Goal: Task Accomplishment & Management: Use online tool/utility

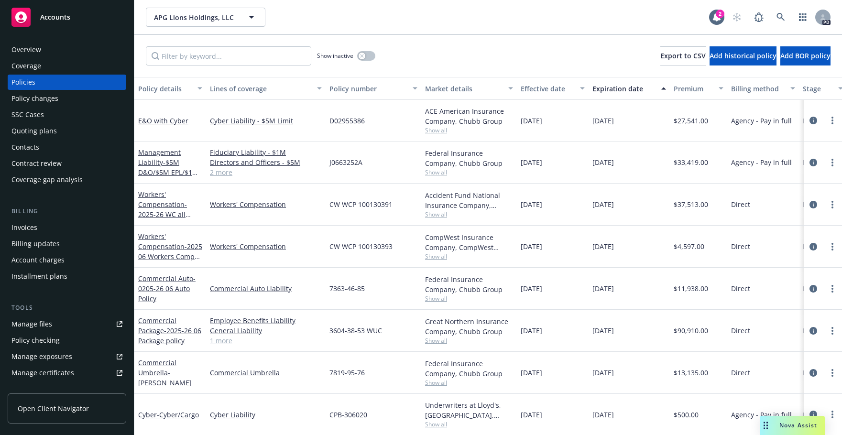
scroll to position [25, 0]
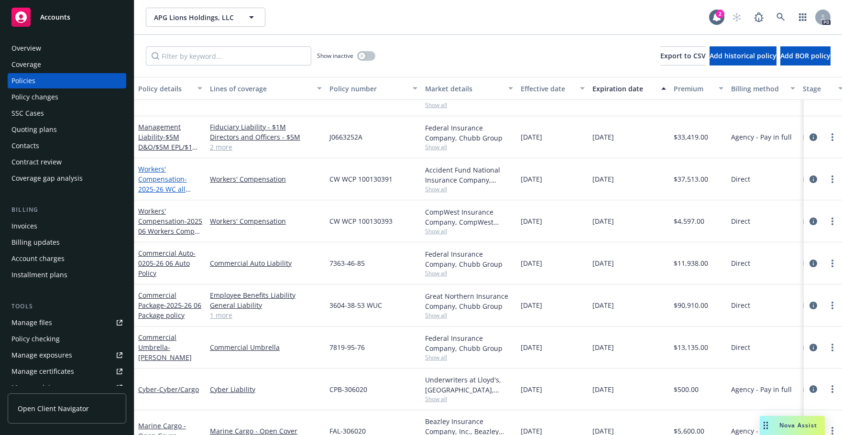
click at [155, 176] on link "Workers' Compensation - 2025-26 WC all other states" at bounding box center [162, 183] width 49 height 39
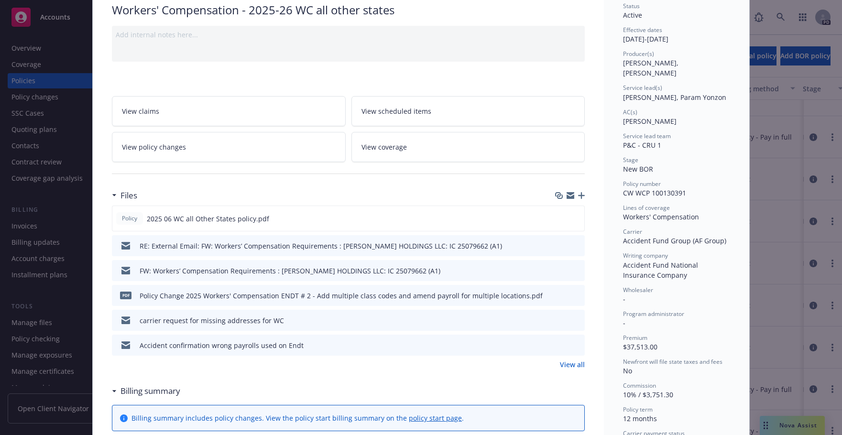
scroll to position [79, 0]
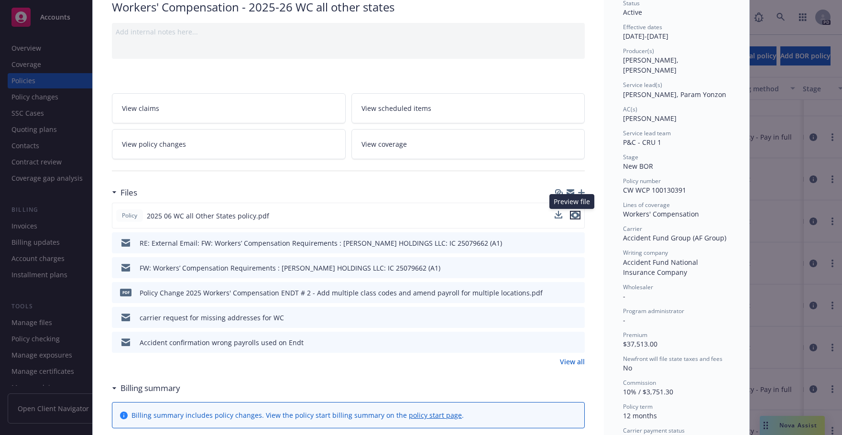
click at [572, 214] on icon "preview file" at bounding box center [575, 215] width 9 height 7
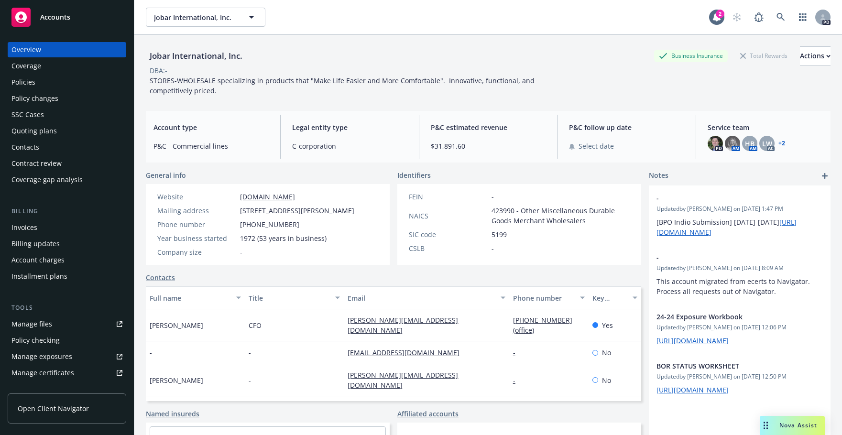
scroll to position [78, 0]
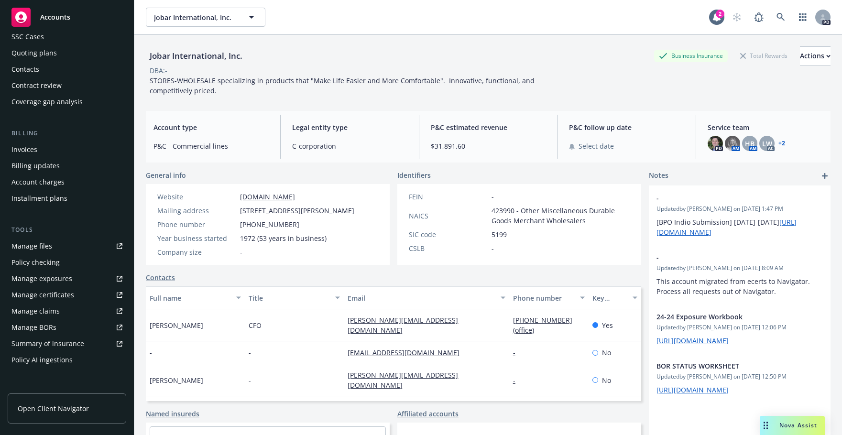
click at [27, 54] on div "Quoting plans" at bounding box center [33, 52] width 45 height 15
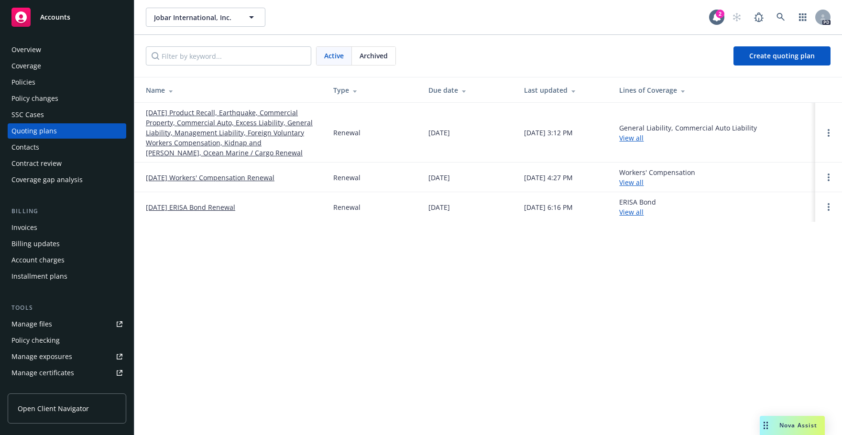
click at [177, 124] on link "[DATE] Product Recall, Earthquake, Commercial Property, Commercial Auto, Excess…" at bounding box center [232, 133] width 172 height 50
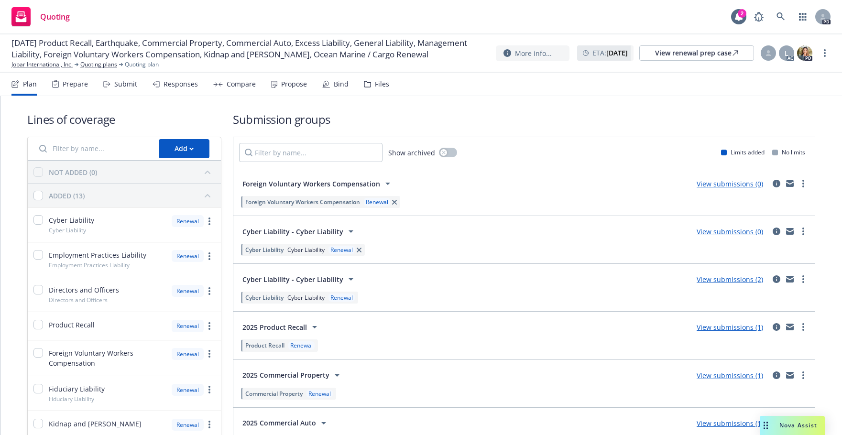
click at [330, 79] on div "Bind" at bounding box center [335, 84] width 26 height 23
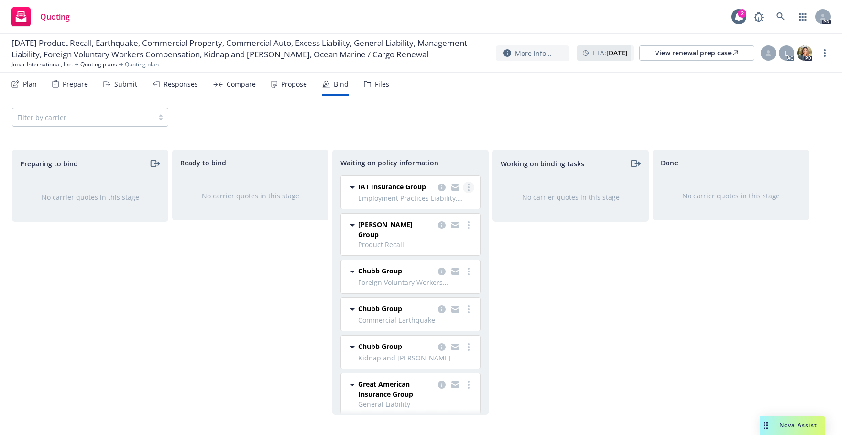
click at [463, 188] on link "more" at bounding box center [468, 187] width 11 height 11
click at [408, 224] on span "Move back one step" at bounding box center [423, 225] width 87 height 9
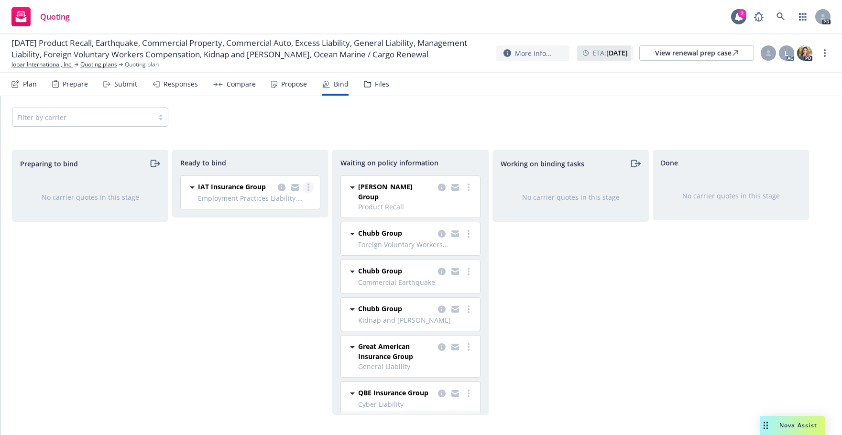
click at [308, 188] on circle "more" at bounding box center [308, 187] width 2 height 2
click at [263, 226] on span "Move back one step" at bounding box center [270, 225] width 87 height 9
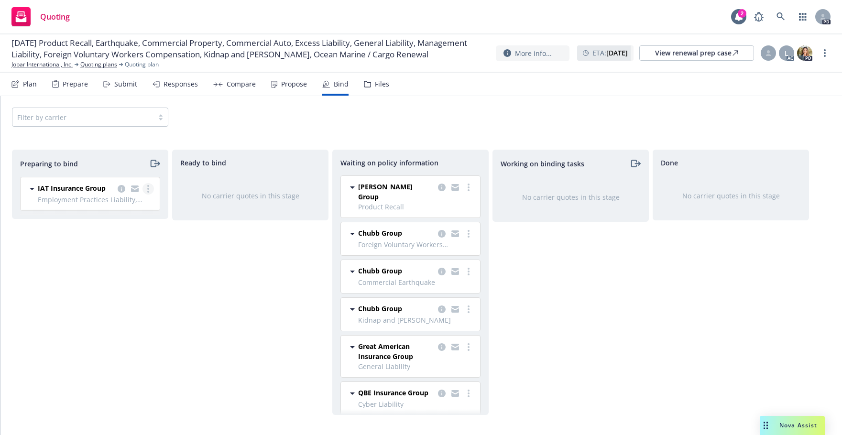
click at [148, 193] on link "more" at bounding box center [147, 188] width 11 height 11
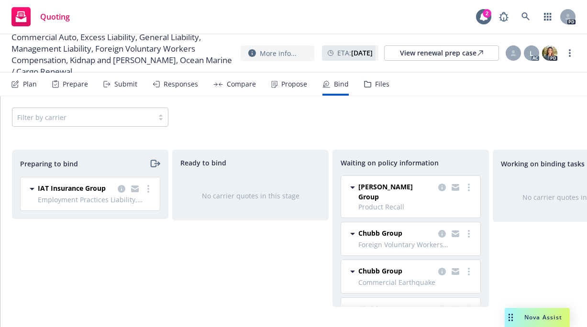
click at [173, 273] on div "Ready to bind No carrier quotes in this stage" at bounding box center [250, 228] width 156 height 157
click at [147, 189] on link "more" at bounding box center [147, 188] width 11 height 11
click at [154, 164] on icon "moveRight" at bounding box center [156, 164] width 5 height 0
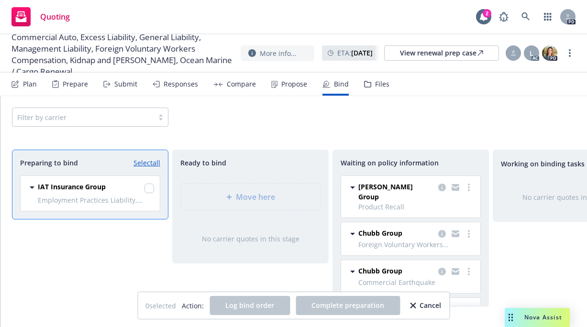
click at [250, 195] on div "Move here" at bounding box center [250, 196] width 155 height 43
click at [147, 188] on input "checkbox" at bounding box center [149, 189] width 10 height 10
checkbox input "true"
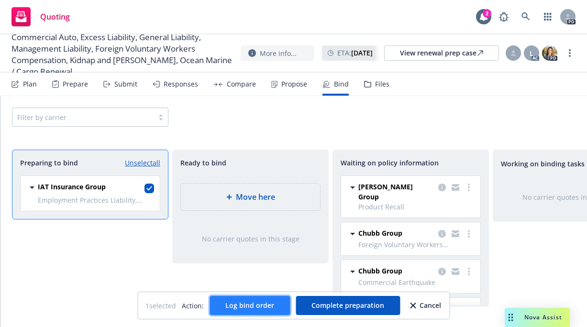
click at [253, 303] on span "Log bind order" at bounding box center [249, 305] width 49 height 9
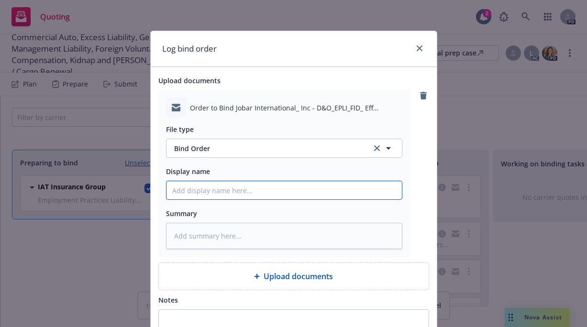
click at [177, 190] on input "Display name" at bounding box center [283, 190] width 235 height 18
type textarea "x"
type input "2"
type textarea "x"
type input "20"
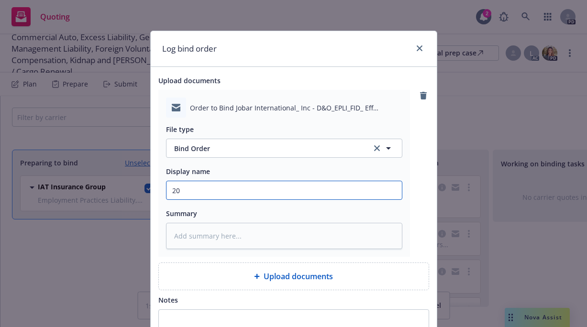
type textarea "x"
type input "202"
type textarea "x"
type input "2025"
type textarea "x"
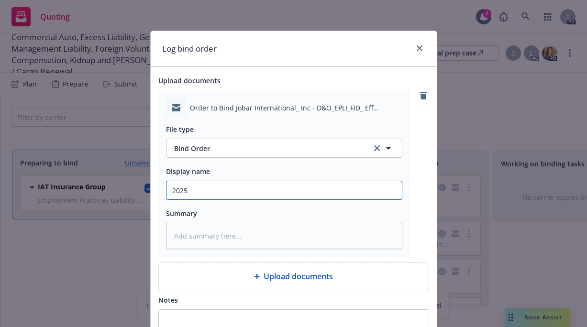
type input "2025-"
type textarea "x"
type input "2025-5"
type textarea "x"
type input "2025-56"
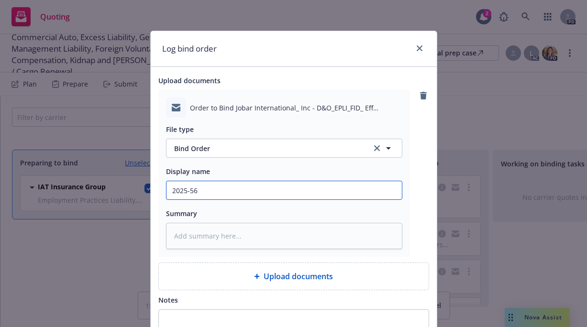
type textarea "x"
type input "2025-5"
type textarea "x"
type input "2025-"
type textarea "x"
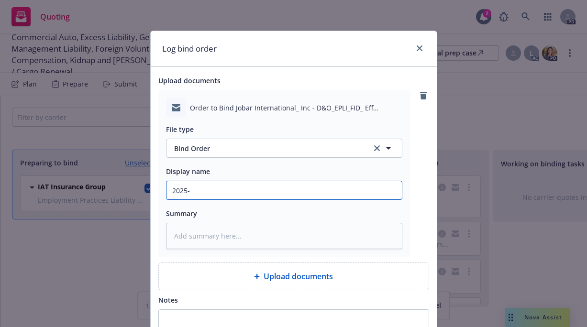
type input "2025-2"
type textarea "x"
type input "2025-26"
type textarea "x"
type input "2025-26"
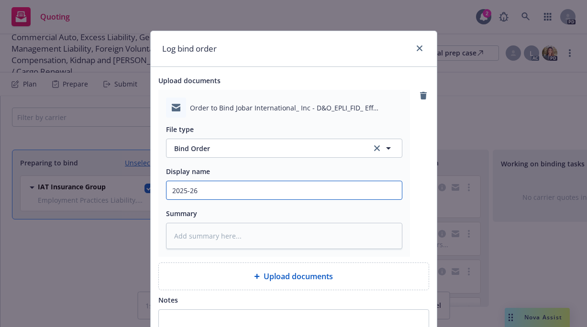
type textarea "x"
type input "2025-26 O"
type textarea "x"
type input "2025-26"
type textarea "x"
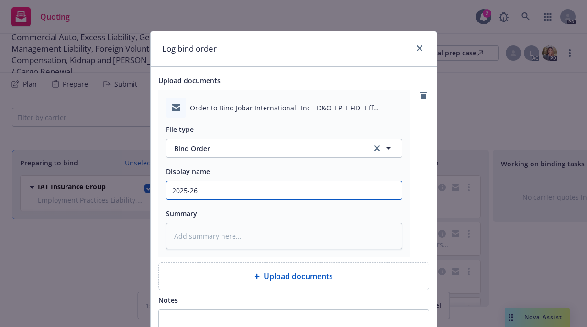
type input "2025-26 E"
type textarea "x"
type input "2025-26 EP"
type textarea "x"
type input "2025-26 EPL"
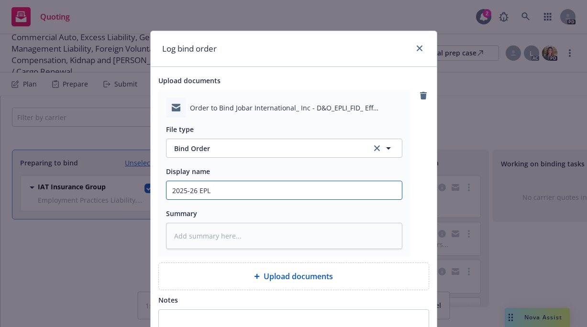
type textarea "x"
type input "2025-26 EPL"
type textarea "x"
type input "2025-26 EPL o"
type textarea "x"
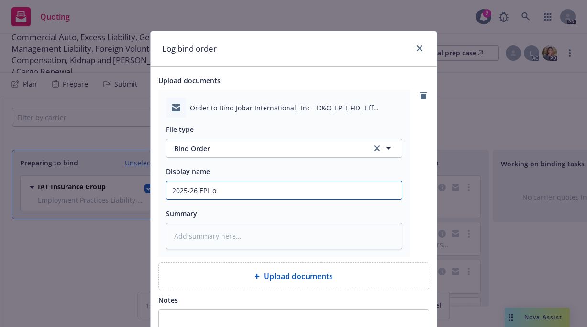
type input "2025-26 EPL or"
type textarea "x"
type input "2025-26 EPL ord"
type textarea "x"
type input "2025-26 EPL orde"
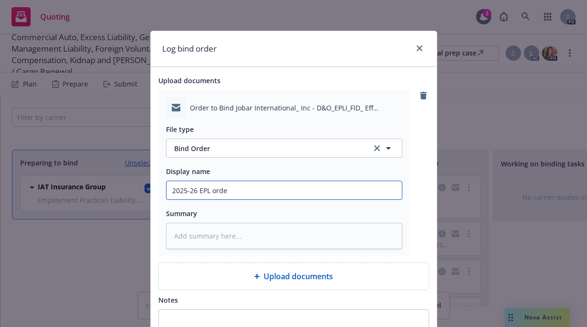
type textarea "x"
type input "2025-26 EPL order"
type textarea "x"
type input "2025-26 EPL order"
type textarea "x"
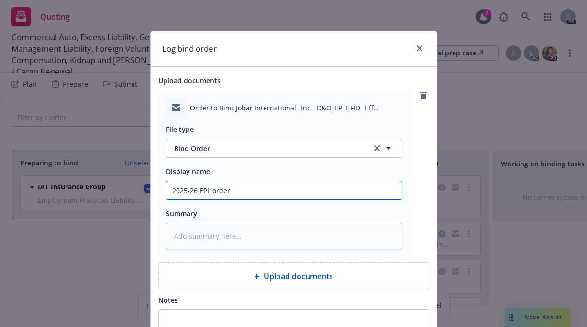
type input "2025-26 EPL order t"
type textarea "x"
type input "2025-26 EPL order to"
type textarea "x"
type input "2025-26 EPL order to"
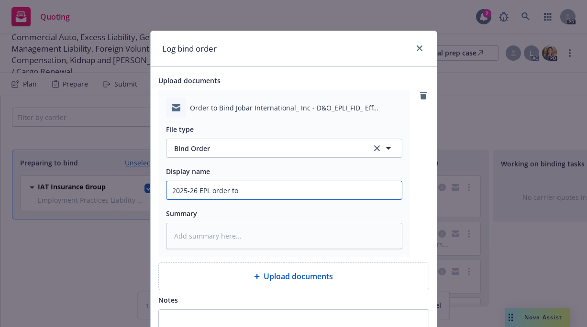
type textarea "x"
type input "2025-26 EPL order to b"
type textarea "x"
type input "2025-26 EPL order to bi"
type textarea "x"
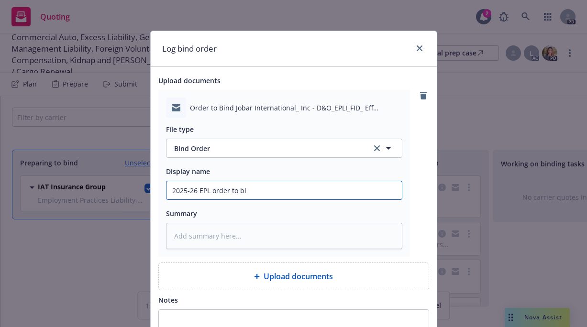
type input "2025-26 EPL order to bin"
type textarea "x"
type input "2025-26 EPL order to bind"
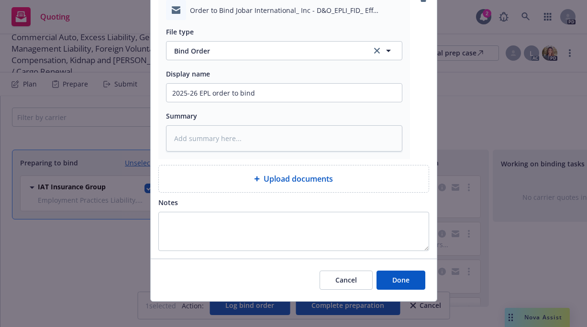
scroll to position [103, 0]
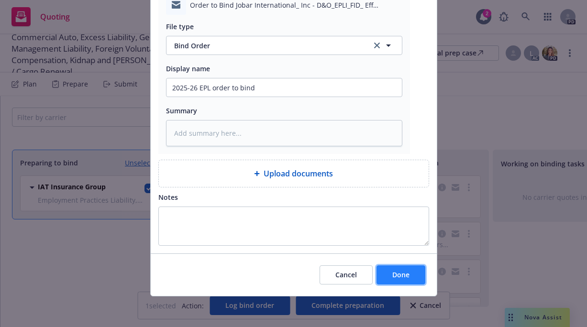
click at [402, 271] on span "Done" at bounding box center [400, 274] width 17 height 9
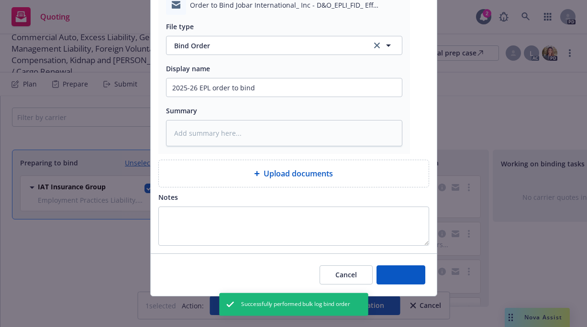
type textarea "x"
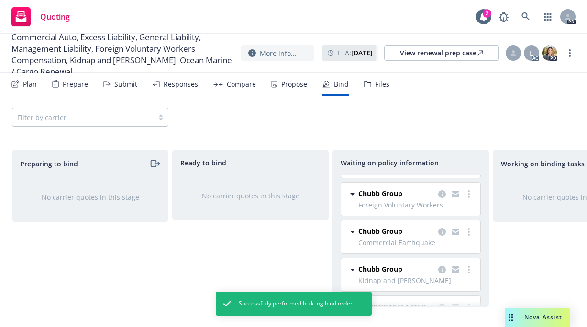
scroll to position [0, 0]
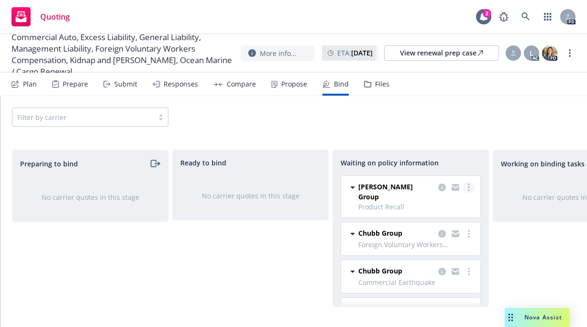
click at [463, 188] on link "more" at bounding box center [468, 187] width 11 height 11
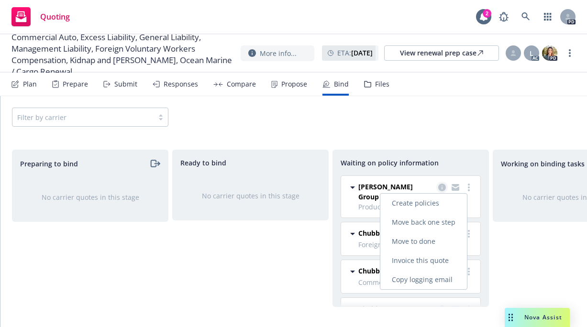
click at [438, 187] on icon "copy logging email" at bounding box center [442, 188] width 8 height 8
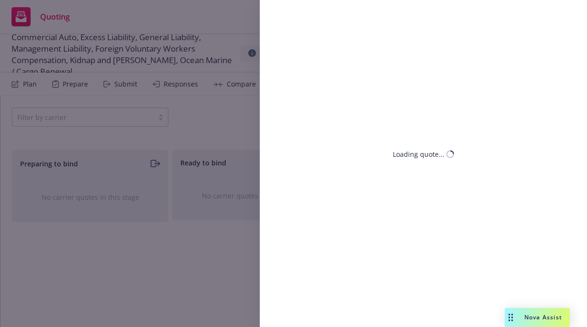
select select "CA"
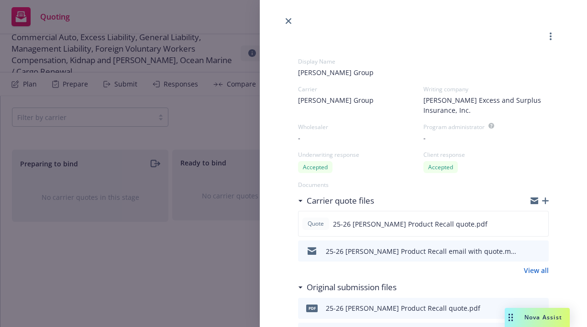
click at [542, 200] on icon "button" at bounding box center [545, 200] width 7 height 7
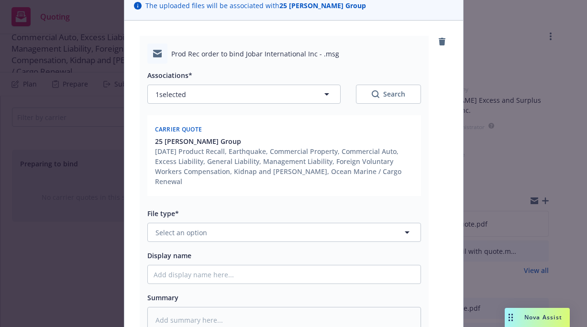
scroll to position [82, 0]
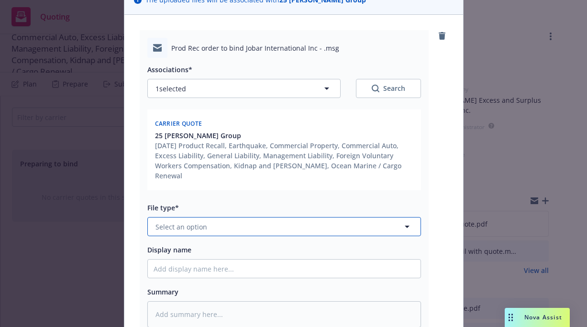
click at [246, 217] on button "Select an option" at bounding box center [283, 226] width 273 height 19
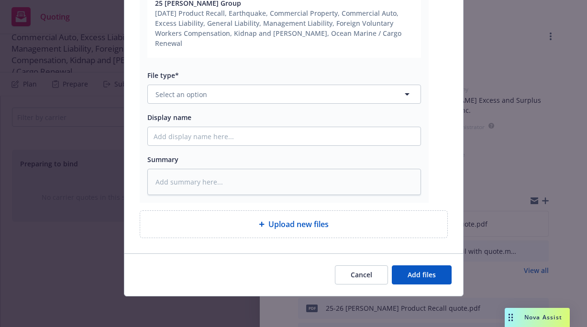
scroll to position [204, 0]
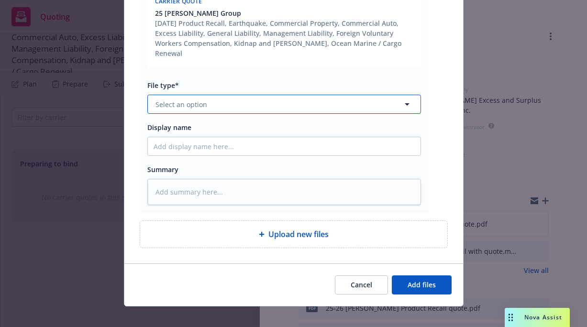
click at [171, 99] on span "Select an option" at bounding box center [181, 104] width 52 height 10
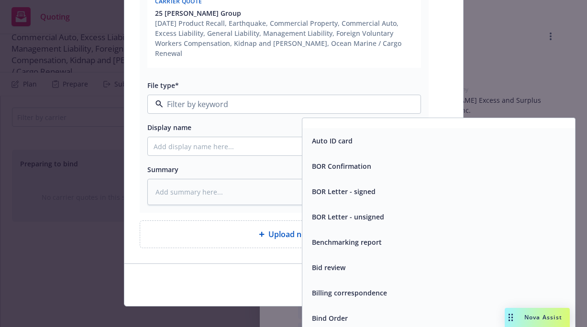
scroll to position [364, 0]
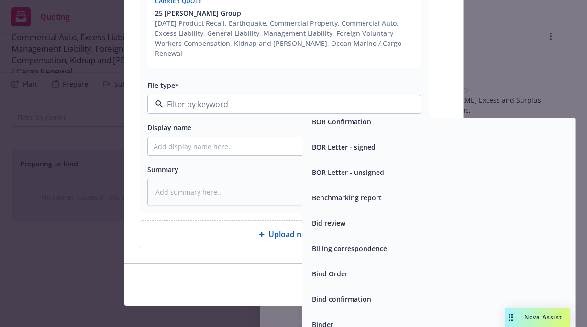
click at [327, 269] on div "Bind Order" at bounding box center [329, 274] width 42 height 14
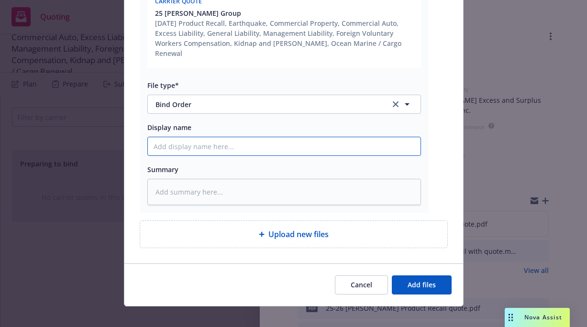
click at [149, 137] on input "Display name" at bounding box center [284, 146] width 273 height 18
type textarea "x"
type input "2"
type textarea "x"
type input "20"
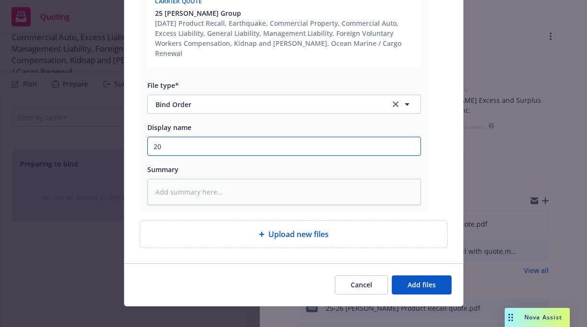
type textarea "x"
type input "202"
type textarea "x"
type input "2025"
type textarea "x"
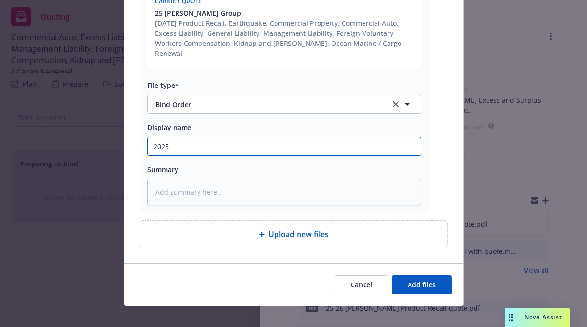
type input "2025-"
type textarea "x"
type input "2025-5"
type textarea "x"
type input "2025-56"
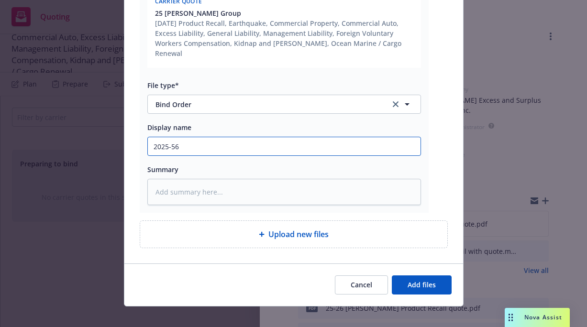
type textarea "x"
type input "2025-5"
type textarea "x"
type input "2025-"
type textarea "x"
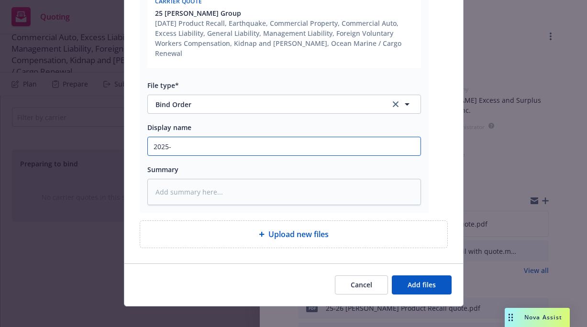
type input "2025-2"
type textarea "x"
type input "2025-26"
type textarea "x"
type input "2025-26"
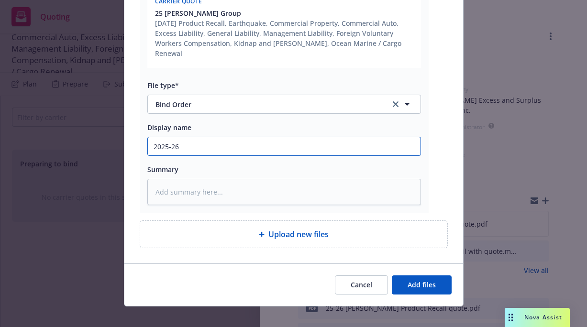
click at [189, 137] on input "2025-26" at bounding box center [284, 146] width 273 height 18
type textarea "x"
type input "2025-26 P"
type textarea "x"
type input "2025-26 Pr"
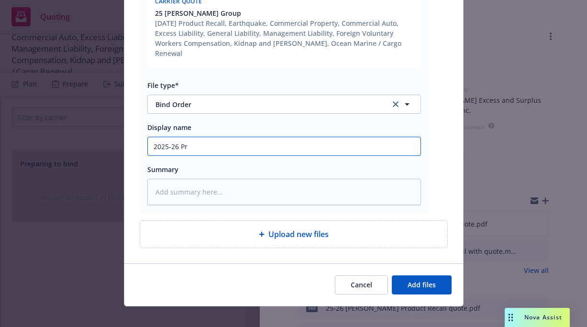
type textarea "x"
type input "2025-26 Pro"
type textarea "x"
type input "2025-26 Prod"
type textarea "x"
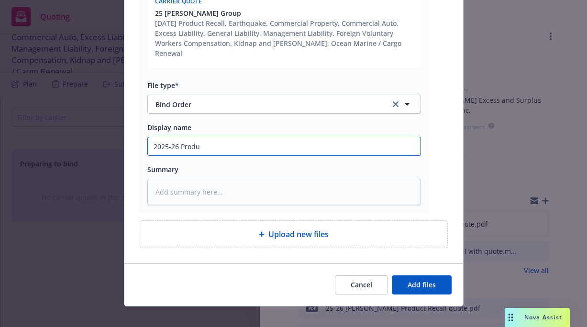
type input "2025-26 Produc"
type textarea "x"
type input "2025-26 Product"
type textarea "x"
type input "2025-26 Product"
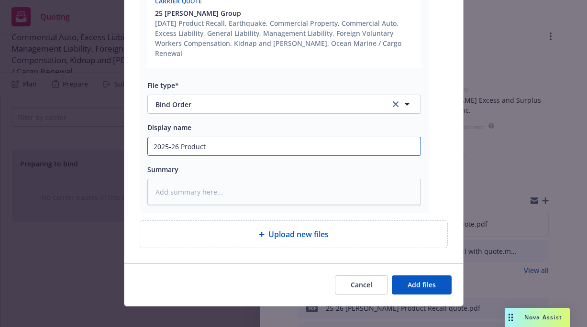
type textarea "x"
type input "2025-26 Product R"
type textarea "x"
type input "2025-26 Product Re"
type textarea "x"
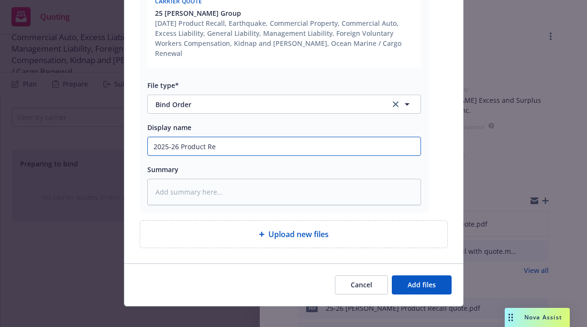
type input "2025-26 Product Rec"
type textarea "x"
type input "2025-26 Product Reca"
type textarea "x"
type input "2025-26 Product Recal"
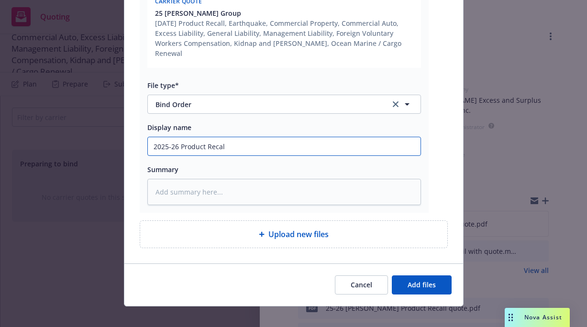
type textarea "x"
type input "2025-26 Product Recall"
type textarea "x"
type input "2025-26 Product Recall"
type textarea "x"
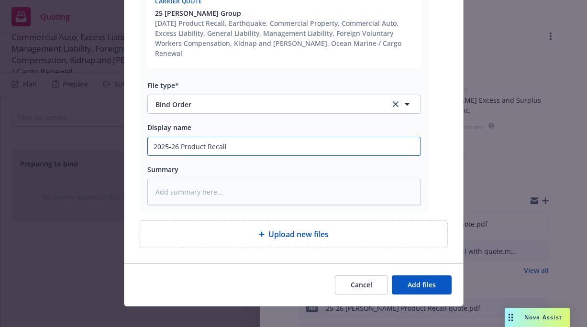
type input "2025-26 Product Recall B"
type textarea "x"
type input "2025-26 Product Recall Bi"
type textarea "x"
type input "2025-26 Product Recall Bin"
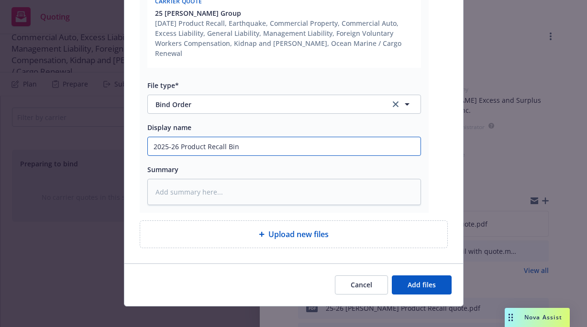
type textarea "x"
type input "2025-26 Product Recall Bind"
type textarea "x"
type input "2025-26 Product Recall Bind"
type textarea "x"
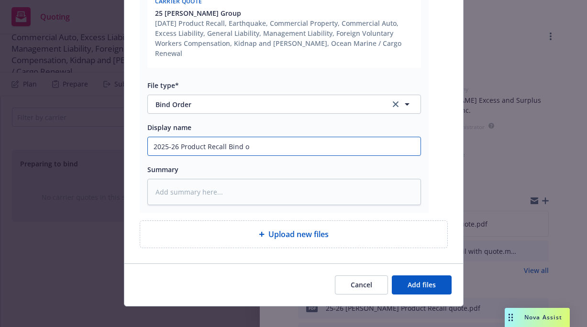
type input "2025-26 Product Recall Bind or"
type textarea "x"
type input "2025-26 Product Recall Bind ord"
type textarea "x"
type input "2025-26 Product Recall Bind orde"
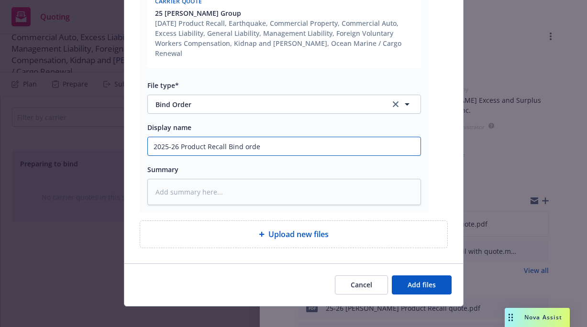
type textarea "x"
type input "2025-26 Product Recall Bind order"
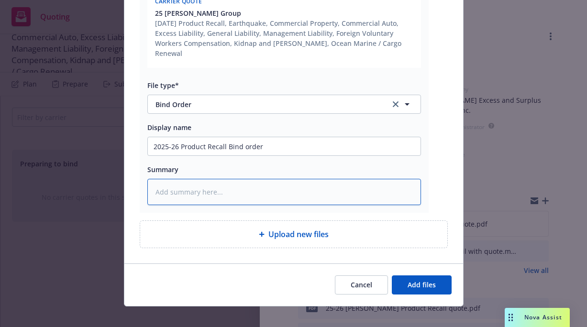
click at [233, 179] on textarea at bounding box center [283, 192] width 273 height 26
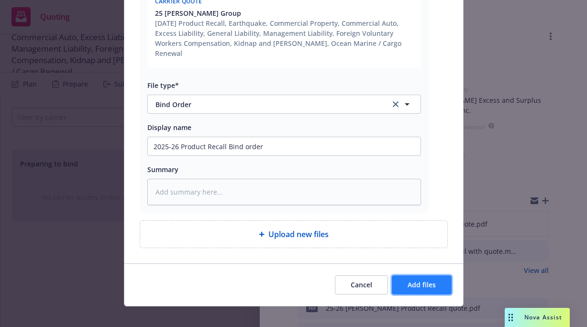
click at [407, 280] on span "Add files" at bounding box center [421, 284] width 28 height 9
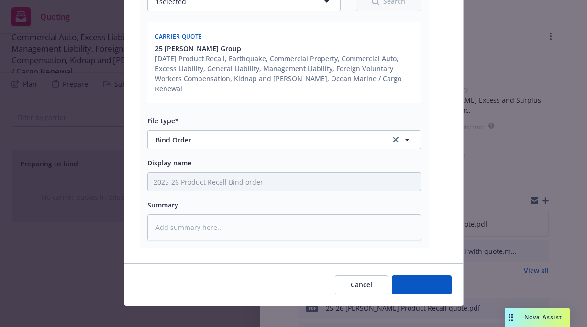
type textarea "x"
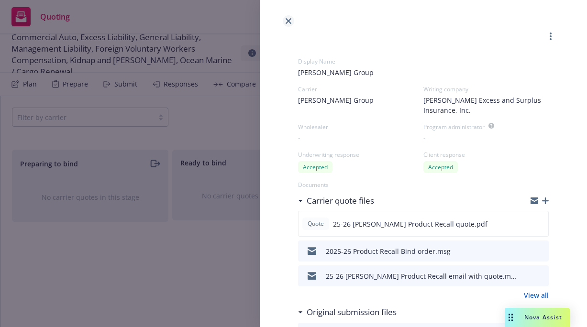
click at [285, 19] on icon "close" at bounding box center [288, 21] width 6 height 6
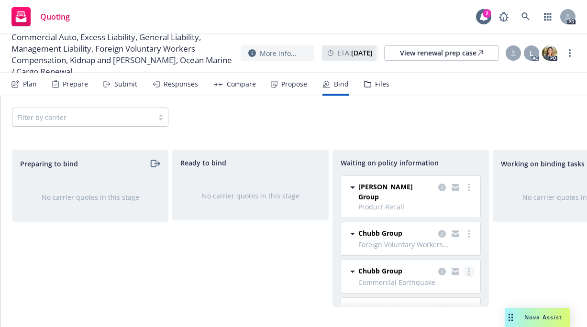
click at [468, 268] on icon "more" at bounding box center [469, 272] width 2 height 8
click at [505, 253] on div "Working on binding tasks No carrier quotes in this stage" at bounding box center [570, 228] width 156 height 157
click at [438, 268] on icon "copy logging email" at bounding box center [442, 272] width 8 height 8
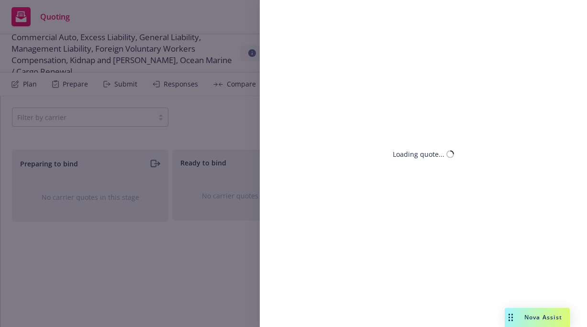
select select "CA"
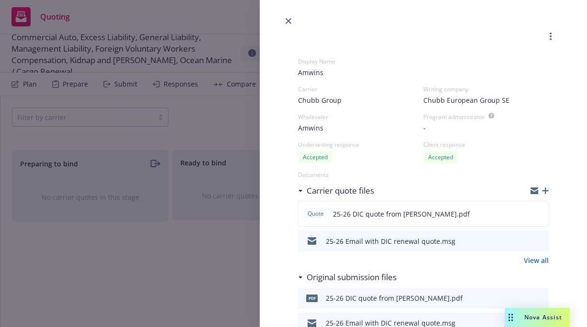
click at [542, 188] on icon "button" at bounding box center [545, 190] width 7 height 7
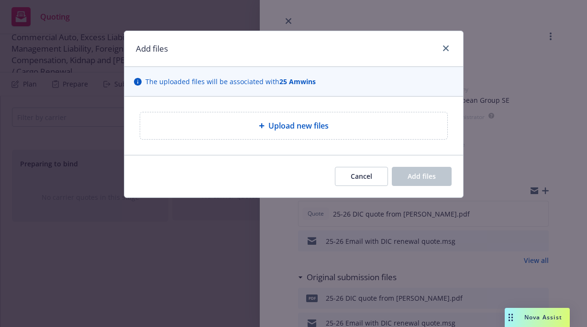
type textarea "x"
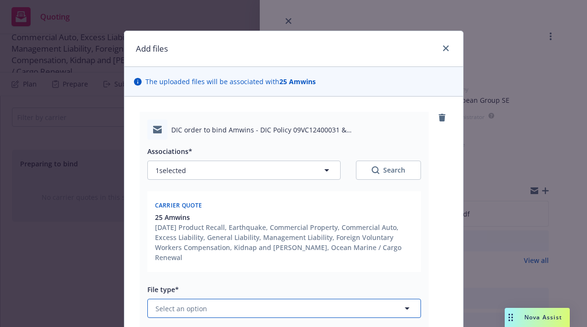
click at [216, 299] on button "Select an option" at bounding box center [283, 308] width 273 height 19
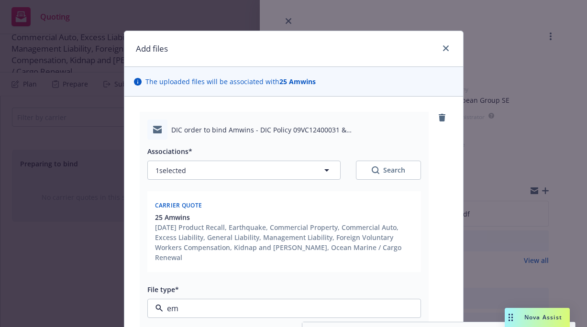
type input "e"
type input "bind order"
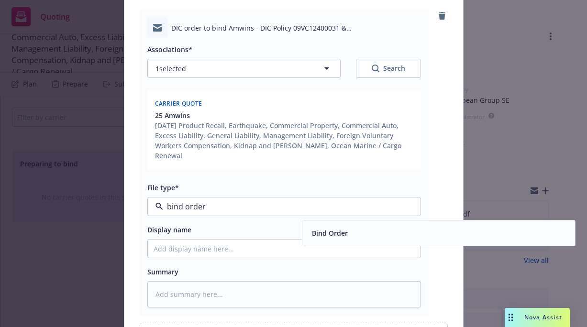
scroll to position [103, 0]
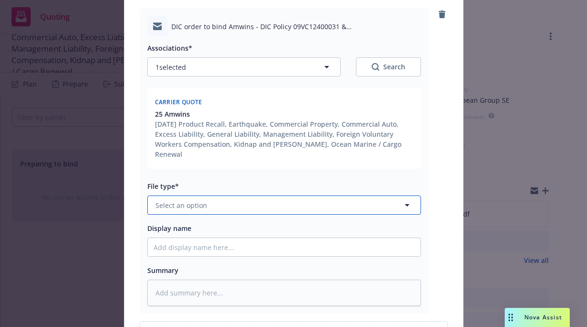
click at [223, 199] on button "Select an option" at bounding box center [283, 205] width 273 height 19
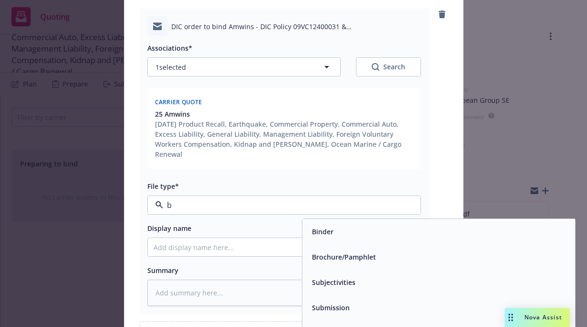
type input "bi"
click at [336, 303] on span "Bind Order" at bounding box center [330, 308] width 36 height 10
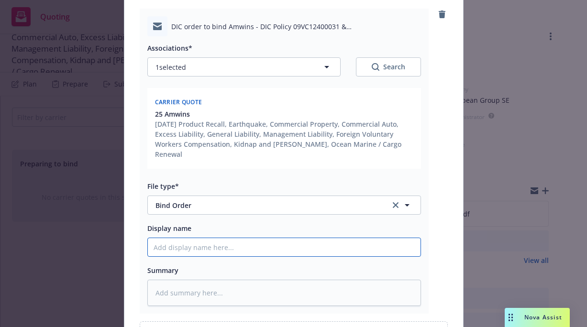
click at [178, 238] on input "Display name" at bounding box center [284, 247] width 273 height 18
type textarea "x"
type input "2"
type textarea "x"
type input "20"
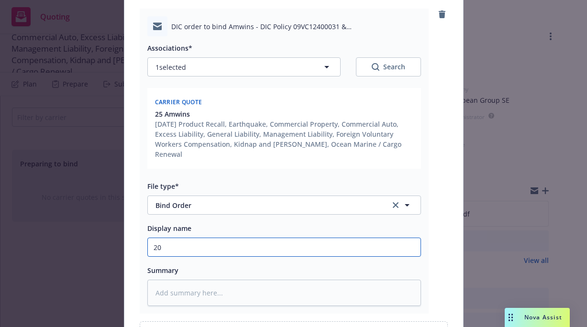
type textarea "x"
type input "202"
type textarea "x"
type input "2025"
type textarea "x"
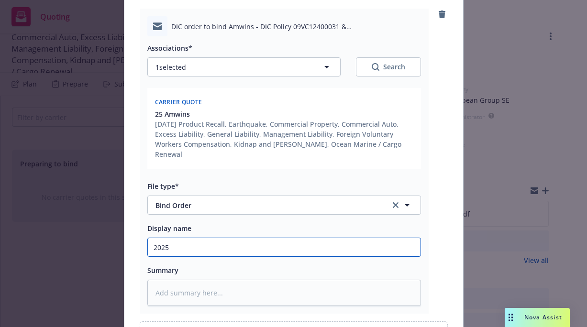
type input "2025-"
type textarea "x"
type input "2025-5"
type textarea "x"
type input "2025-56"
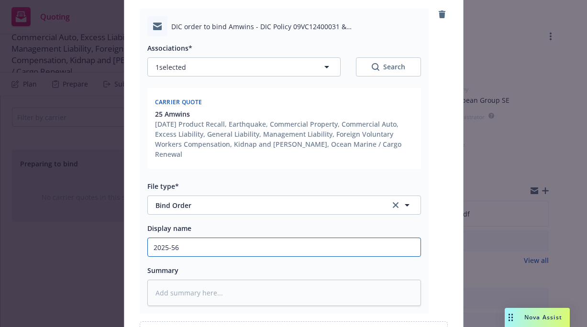
type textarea "x"
type input "2025-5"
type textarea "x"
type input "2025-"
type textarea "x"
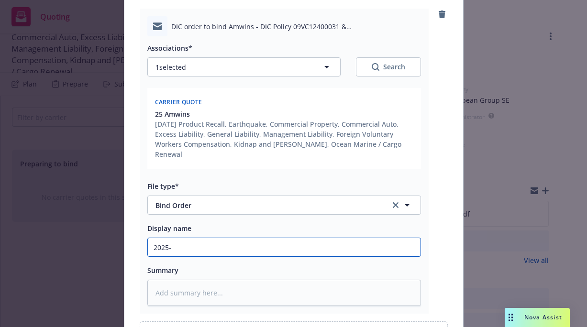
type input "2025-2"
type textarea "x"
type input "2025-26"
type textarea "x"
type input "2025-26"
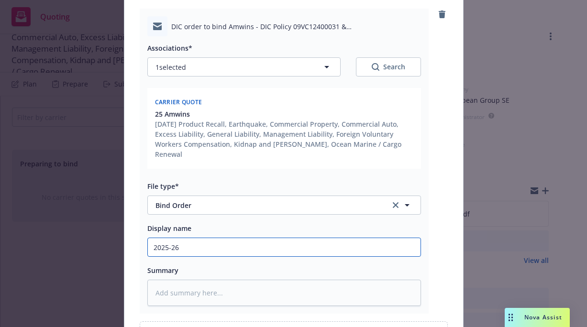
type textarea "x"
type input "2025-26 D"
type textarea "x"
type input "2025-26 DI"
type textarea "x"
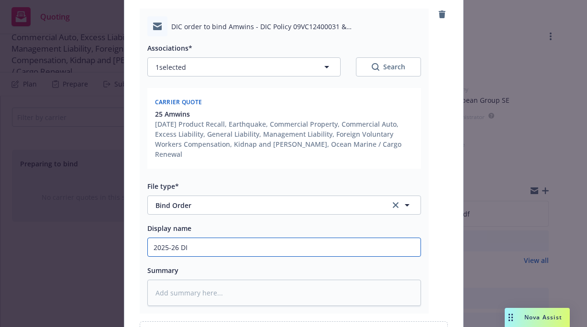
type input "2025-26 DIC"
type textarea "x"
type input "2025-26 DIC"
type textarea "x"
type input "2025-26 DIC B"
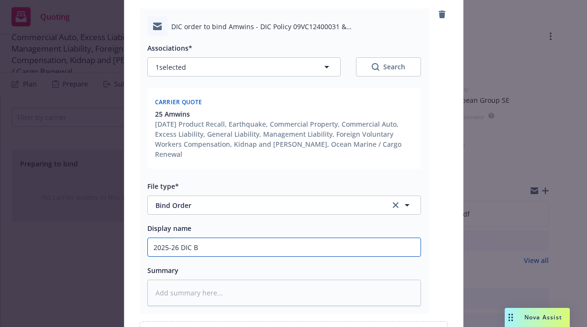
type textarea "x"
type input "2025-26 DIC Bi"
type textarea "x"
type input "2025-26 DIC Bin"
type textarea "x"
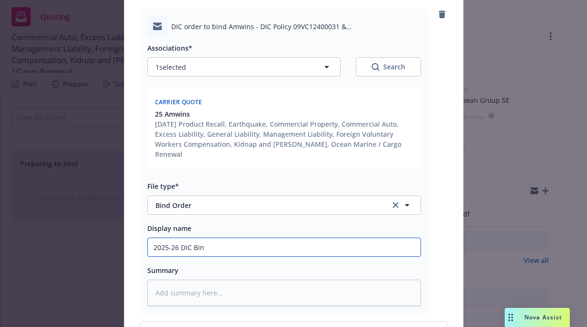
type input "2025-26 DIC Bind"
type textarea "x"
type input "2025-26 DIC Binde"
type textarea "x"
type input "2025-26 DIC Binder"
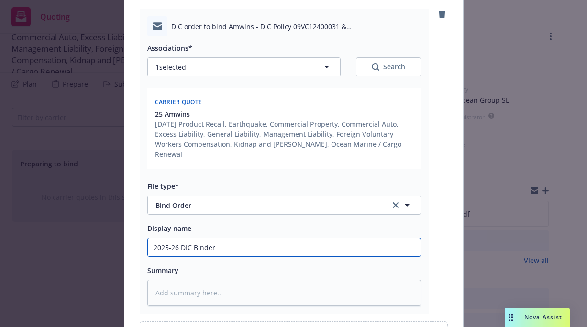
type textarea "x"
type input "2025-26 DIC Binder"
type textarea "x"
type input "2025-26 DIC Binder o"
type textarea "x"
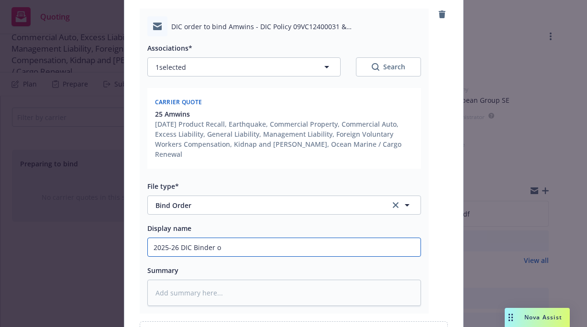
type input "2025-26 DIC Binder or"
type textarea "x"
type input "2025-26 DIC Binder ord"
type textarea "x"
type input "2025-26 DIC Binder orde"
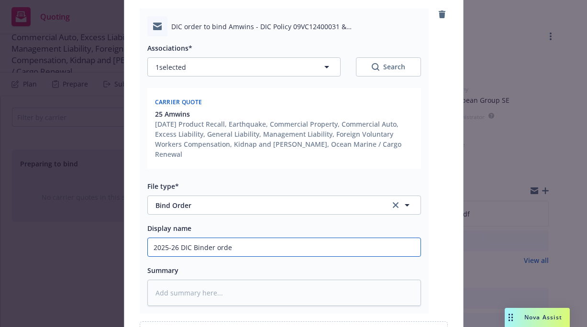
type textarea "x"
type input "2025-26 DIC Binder order"
type textarea "x"
type input "2025-26 DIC Binder order"
type textarea "x"
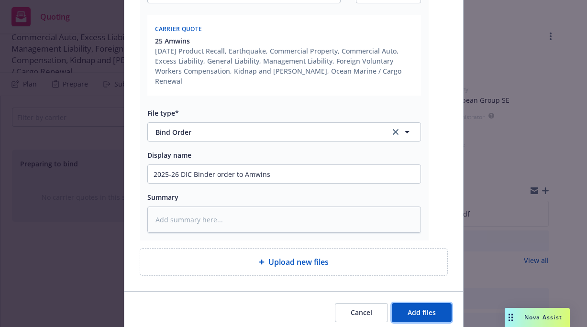
click at [421, 308] on span "Add files" at bounding box center [421, 312] width 28 height 9
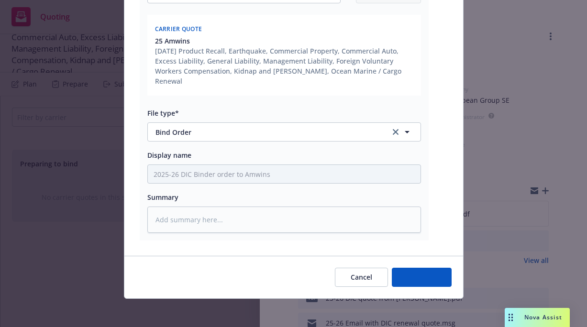
scroll to position [169, 0]
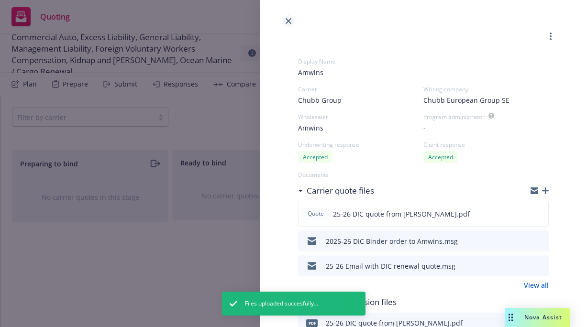
click at [286, 21] on icon "close" at bounding box center [288, 21] width 6 height 6
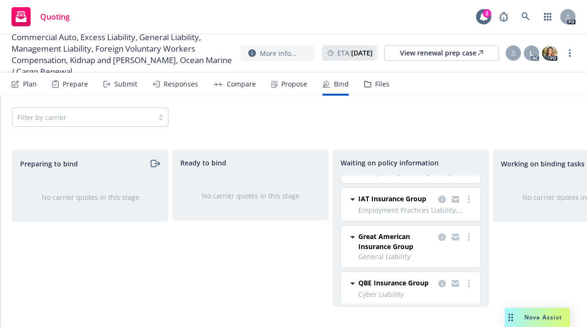
scroll to position [156, 0]
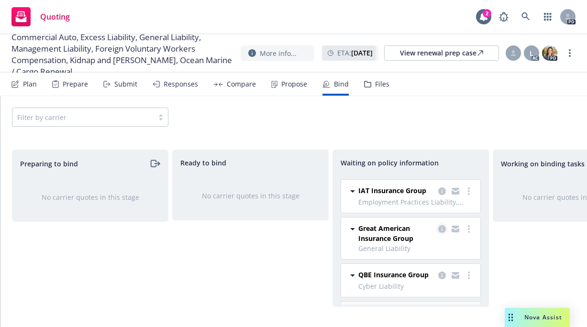
click at [438, 225] on icon "copy logging email" at bounding box center [442, 229] width 8 height 8
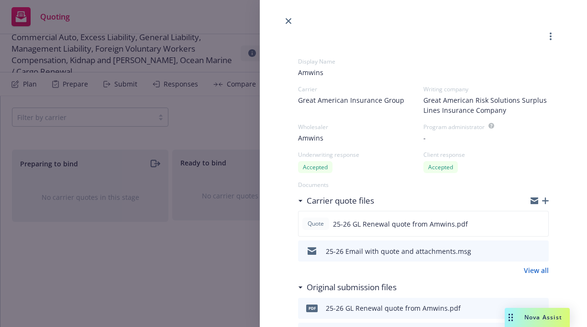
click at [542, 198] on icon "button" at bounding box center [545, 200] width 7 height 7
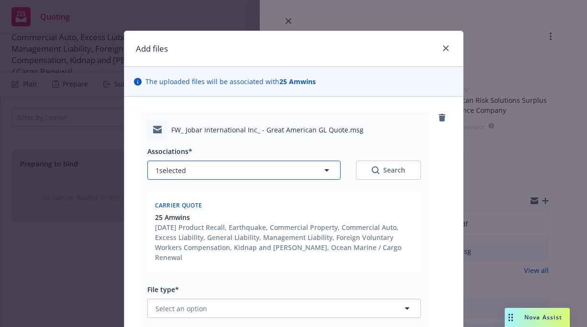
click at [321, 168] on icon "button" at bounding box center [326, 169] width 11 height 11
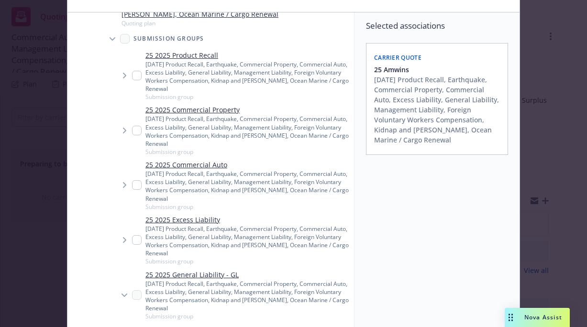
scroll to position [148, 0]
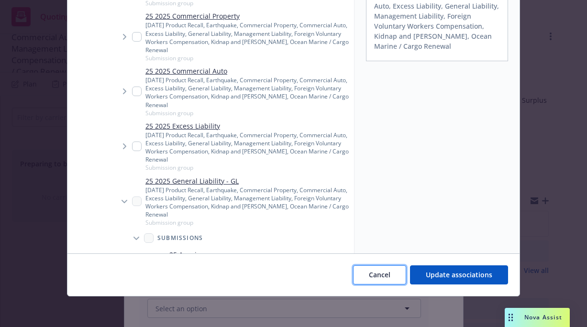
click at [383, 275] on span "Cancel" at bounding box center [380, 274] width 22 height 9
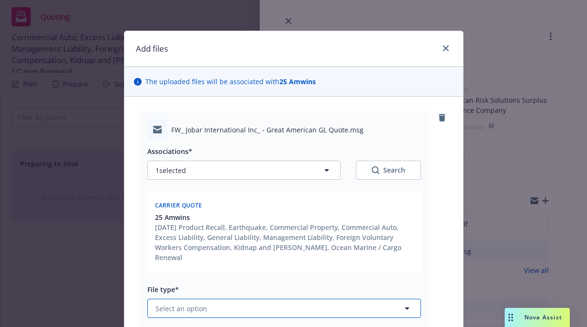
click at [221, 300] on button "Select an option" at bounding box center [283, 308] width 273 height 19
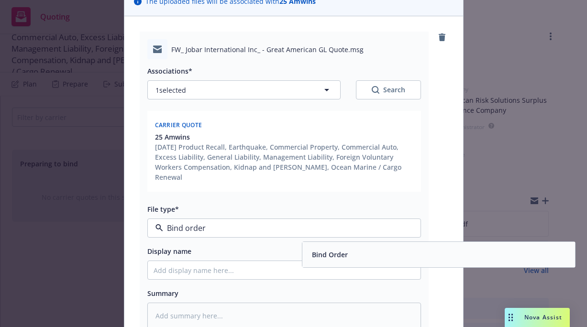
scroll to position [83, 0]
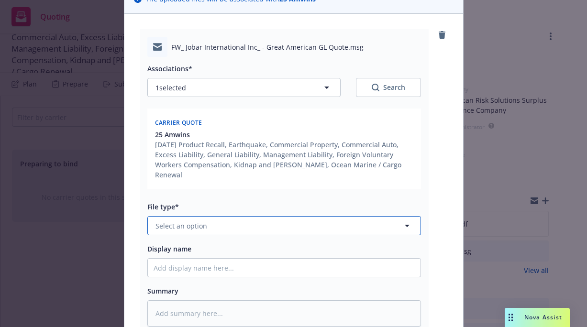
click at [243, 216] on button "Select an option" at bounding box center [283, 225] width 273 height 19
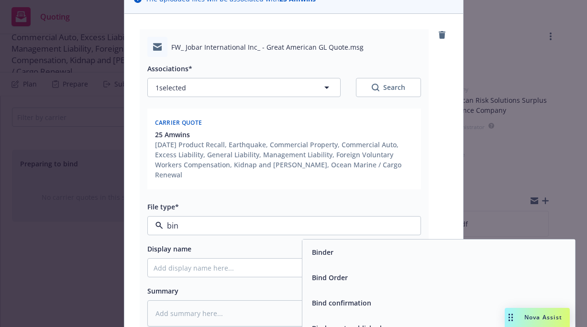
click at [316, 273] on span "Bind Order" at bounding box center [330, 278] width 36 height 10
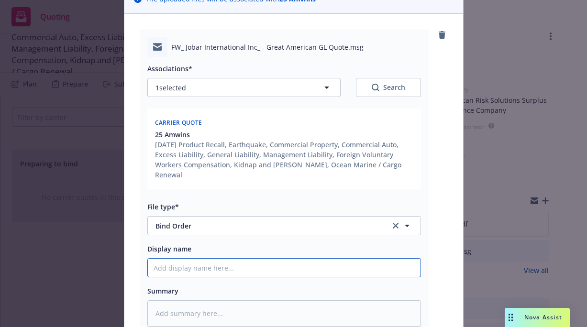
click at [168, 259] on input "Display name" at bounding box center [284, 268] width 273 height 18
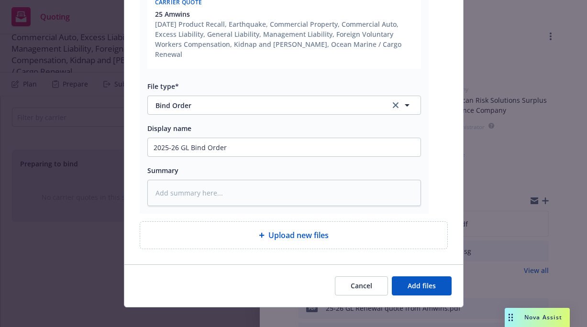
scroll to position [204, 0]
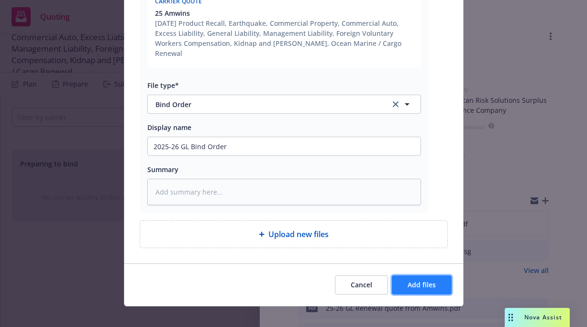
click at [415, 280] on span "Add files" at bounding box center [421, 284] width 28 height 9
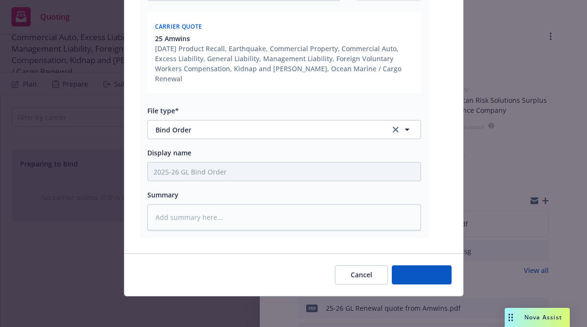
scroll to position [169, 0]
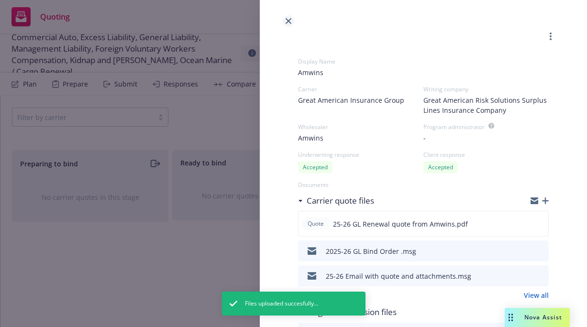
click at [289, 19] on icon "close" at bounding box center [288, 21] width 6 height 6
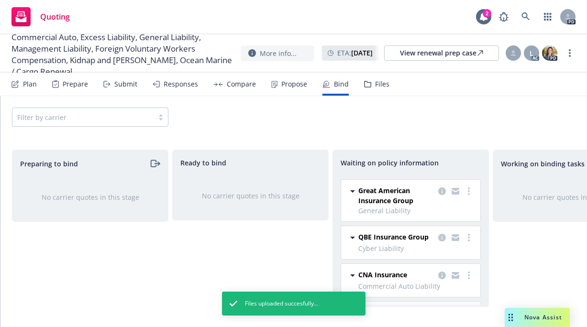
scroll to position [197, 0]
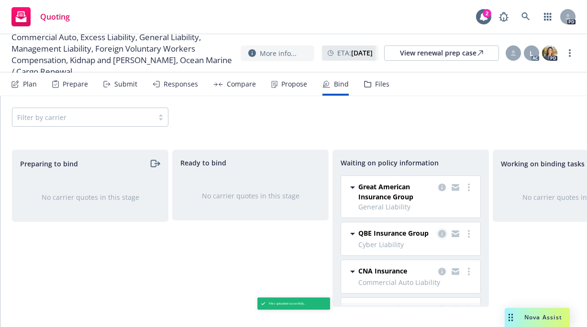
click at [438, 230] on icon "copy logging email" at bounding box center [442, 234] width 8 height 8
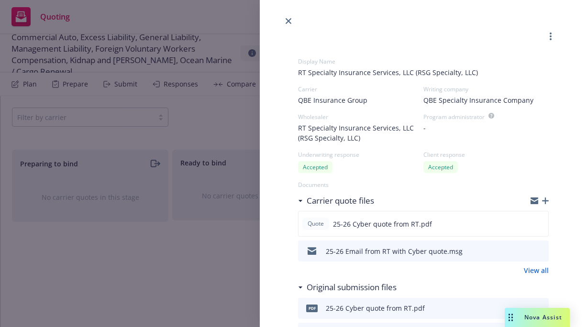
click at [542, 199] on icon "button" at bounding box center [545, 200] width 7 height 7
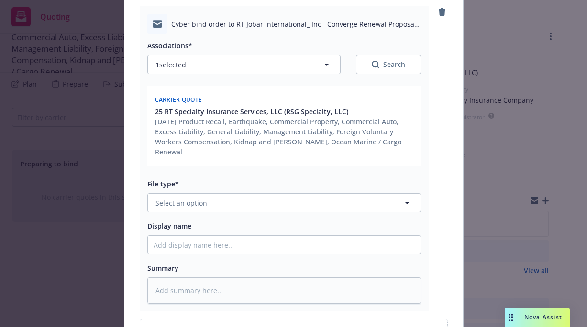
scroll to position [116, 0]
click at [212, 193] on button "Select an option" at bounding box center [283, 202] width 273 height 19
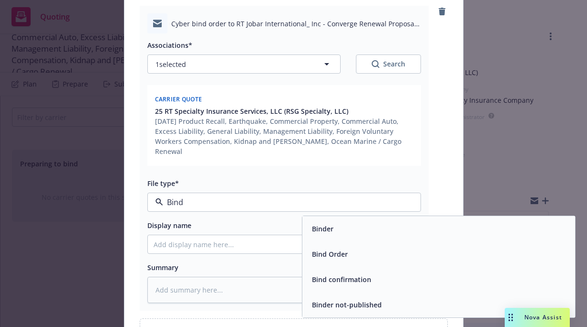
click at [319, 249] on span "Bind Order" at bounding box center [330, 254] width 36 height 10
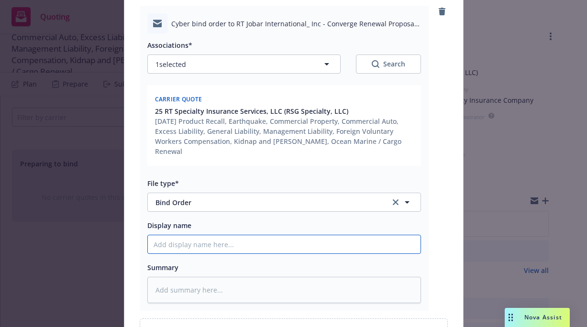
click at [171, 235] on input "Display name" at bounding box center [284, 244] width 273 height 18
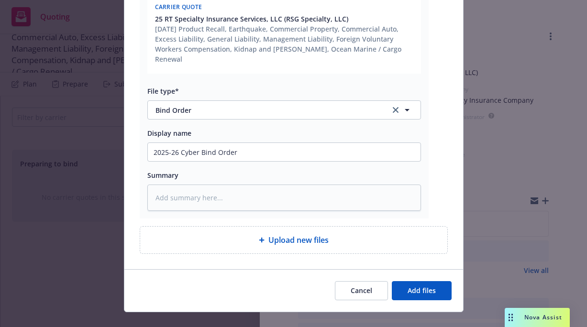
scroll to position [214, 0]
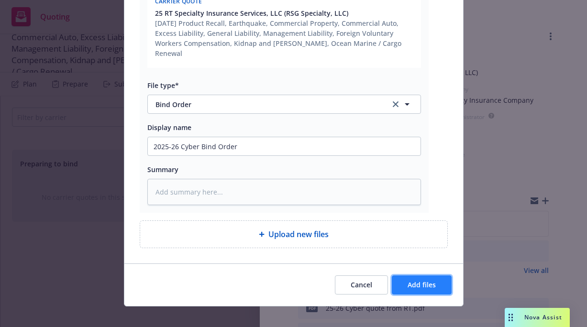
click at [420, 280] on span "Add files" at bounding box center [421, 284] width 28 height 9
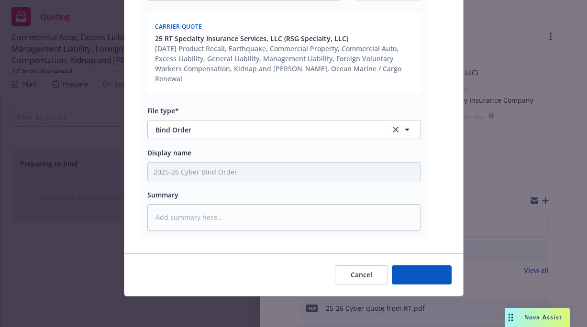
scroll to position [179, 0]
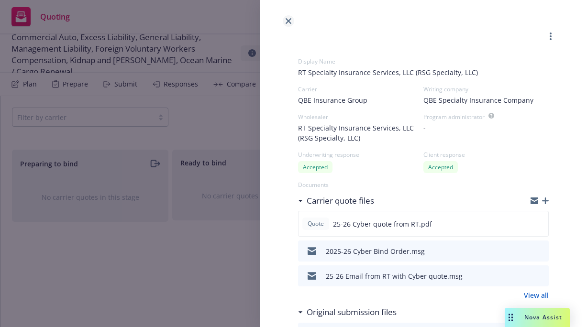
click at [288, 18] on icon "close" at bounding box center [288, 21] width 6 height 6
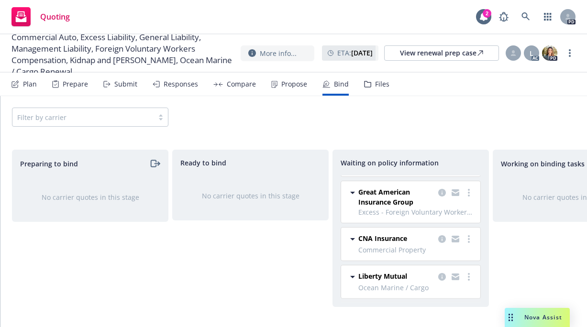
scroll to position [321, 0]
click at [438, 273] on icon "copy logging email" at bounding box center [442, 277] width 8 height 8
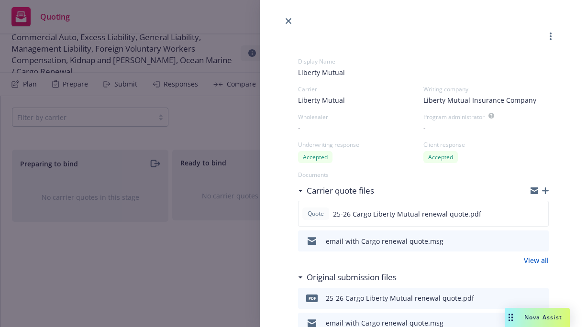
click at [542, 189] on icon "button" at bounding box center [545, 190] width 7 height 7
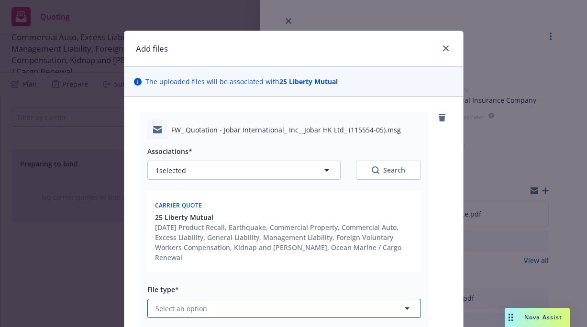
click at [176, 304] on span "Select an option" at bounding box center [181, 309] width 52 height 10
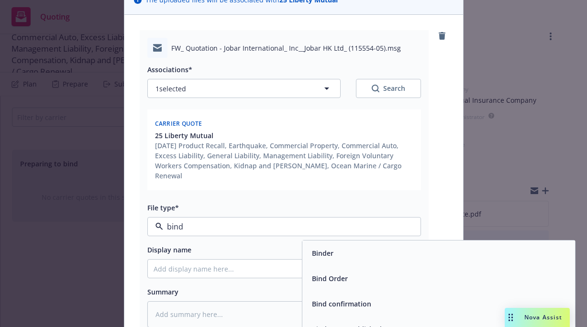
scroll to position [85, 0]
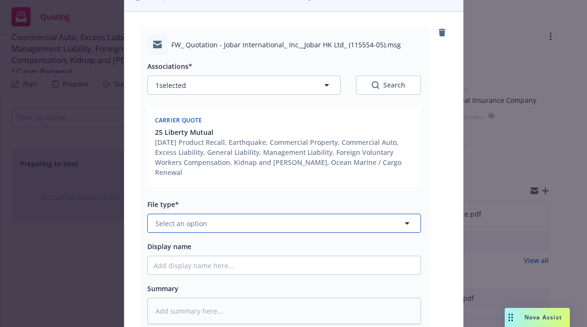
click at [408, 218] on icon "button" at bounding box center [406, 223] width 11 height 11
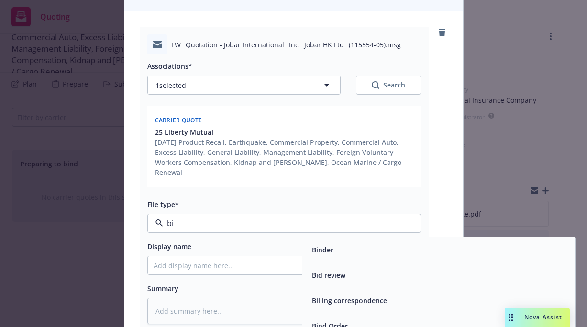
click at [341, 321] on span "Bind Order" at bounding box center [330, 326] width 36 height 10
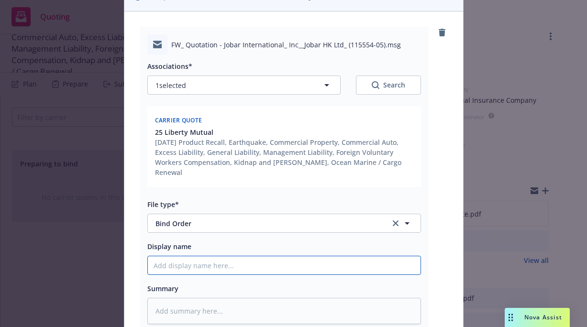
click at [170, 258] on input "Display name" at bounding box center [284, 265] width 273 height 18
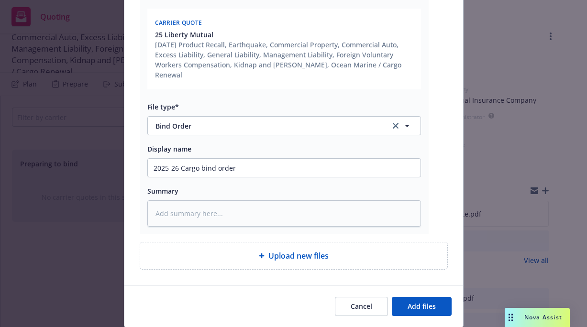
scroll to position [204, 0]
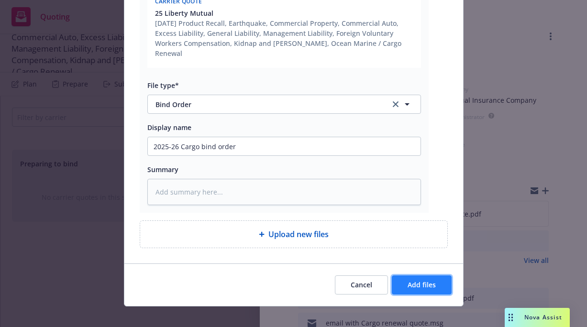
click at [416, 280] on span "Add files" at bounding box center [421, 284] width 28 height 9
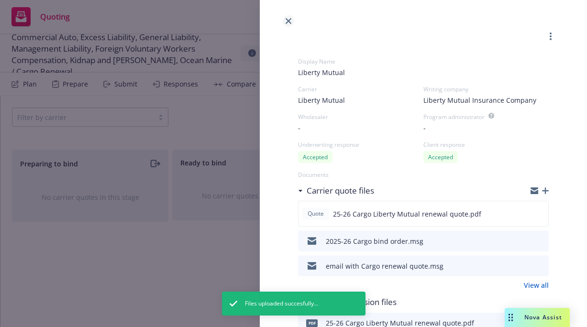
click at [288, 21] on icon "close" at bounding box center [288, 21] width 6 height 6
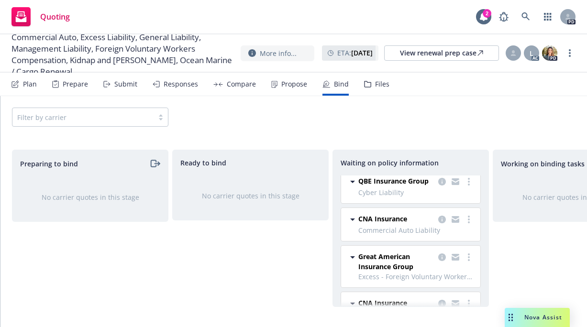
scroll to position [257, 0]
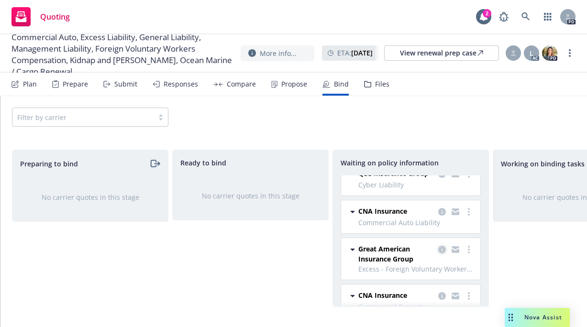
click at [438, 249] on icon "copy logging email" at bounding box center [442, 250] width 8 height 8
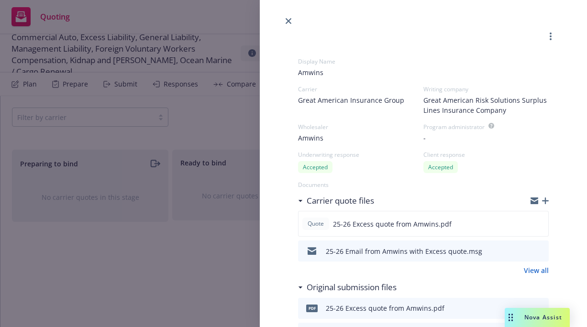
click at [542, 199] on icon "button" at bounding box center [545, 200] width 7 height 7
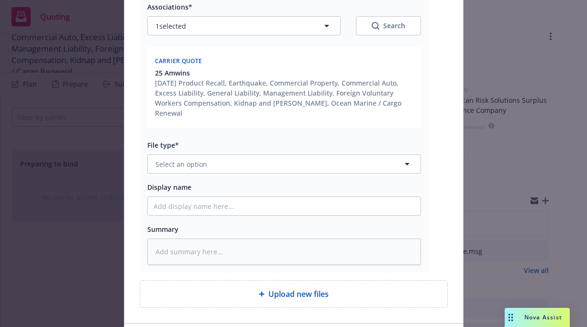
scroll to position [145, 0]
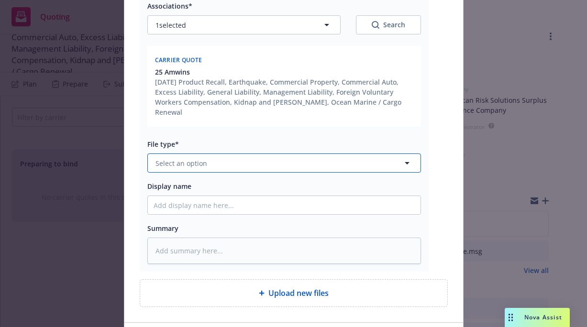
click at [185, 158] on span "Select an option" at bounding box center [181, 163] width 52 height 10
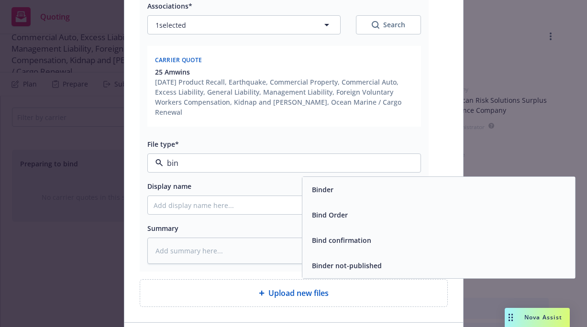
click at [314, 211] on div "Bind Order" at bounding box center [329, 215] width 42 height 14
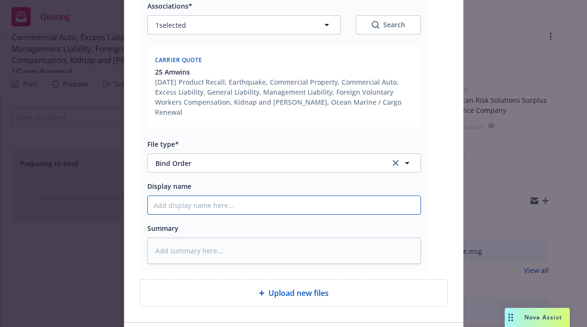
click at [158, 196] on input "Display name" at bounding box center [284, 205] width 273 height 18
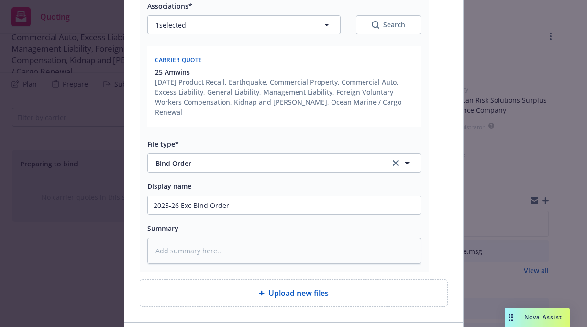
scroll to position [204, 0]
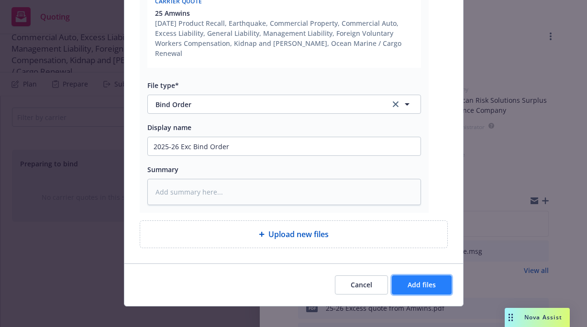
click at [408, 280] on span "Add files" at bounding box center [421, 284] width 28 height 9
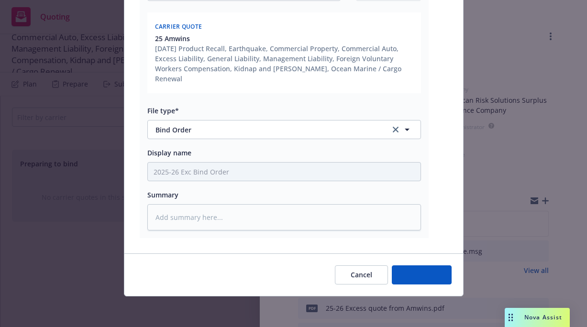
scroll to position [169, 0]
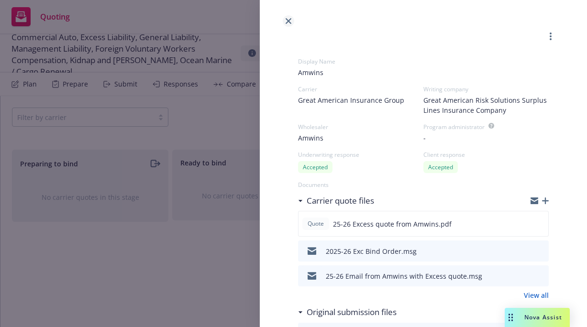
click at [289, 21] on icon "close" at bounding box center [288, 21] width 6 height 6
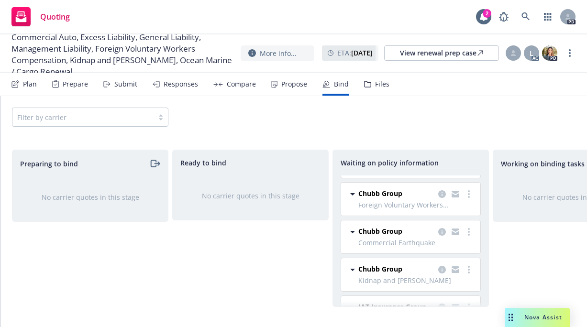
scroll to position [36, 0]
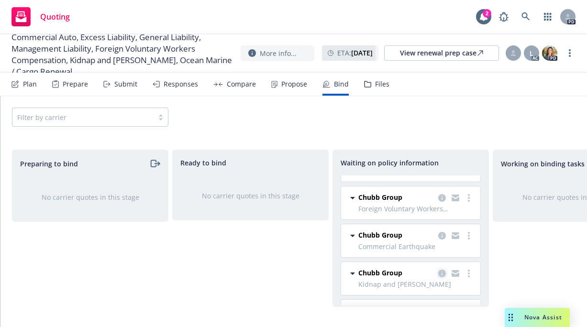
click at [438, 270] on icon "copy logging email" at bounding box center [442, 274] width 8 height 8
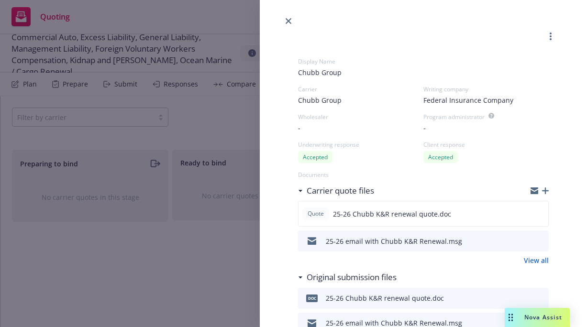
click at [542, 188] on icon "button" at bounding box center [545, 190] width 7 height 7
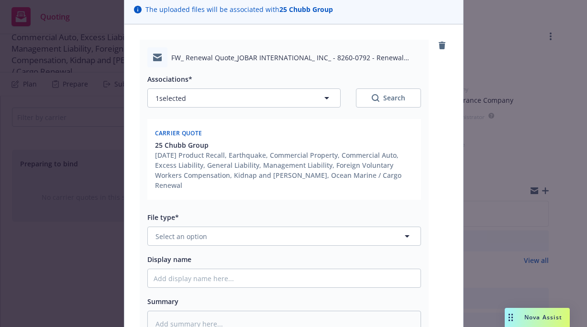
scroll to position [77, 0]
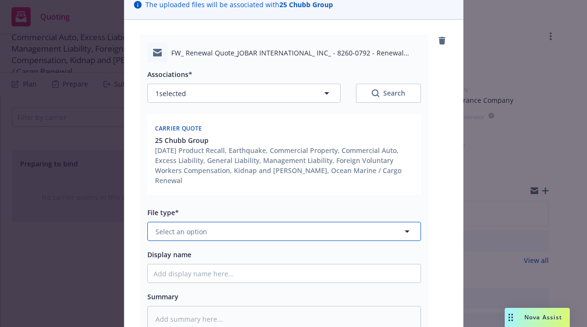
click at [405, 226] on icon "button" at bounding box center [406, 231] width 11 height 11
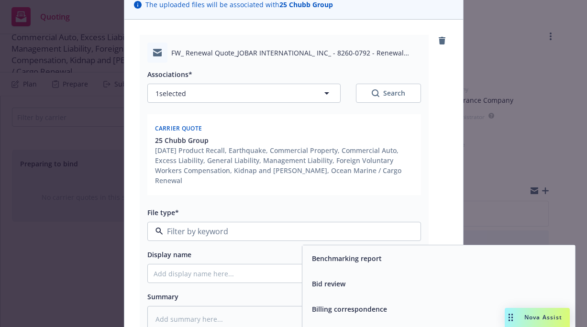
scroll to position [474, 0]
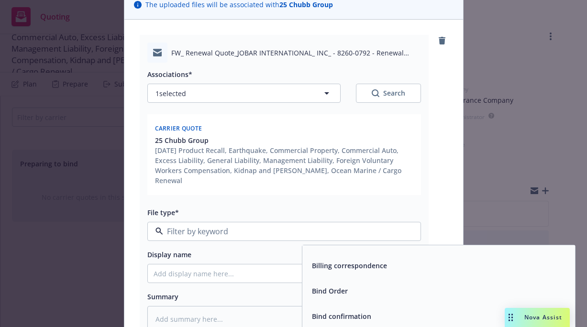
click at [334, 286] on span "Bind Order" at bounding box center [330, 291] width 36 height 10
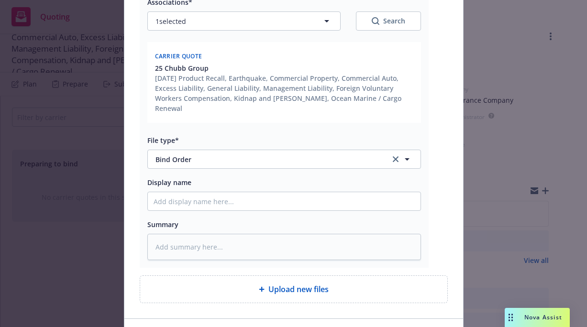
scroll to position [152, 0]
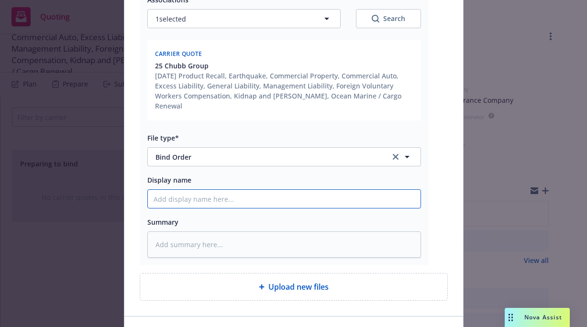
click at [153, 190] on input "Display name" at bounding box center [284, 199] width 273 height 18
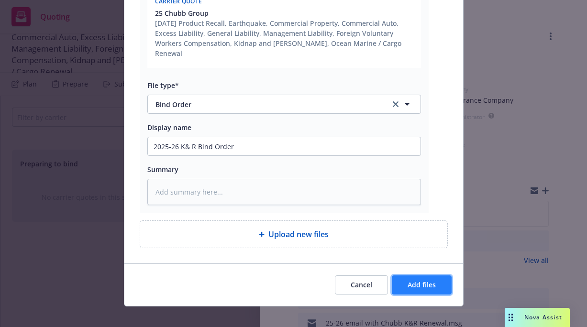
click at [420, 280] on span "Add files" at bounding box center [421, 284] width 28 height 9
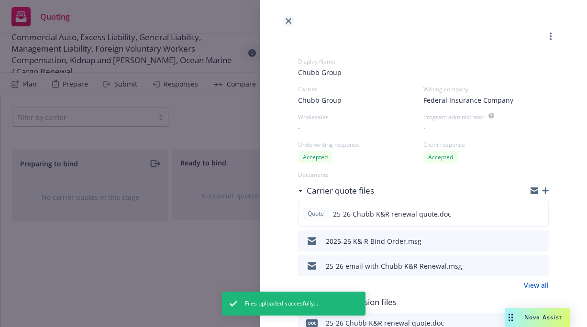
click at [288, 19] on icon "close" at bounding box center [288, 21] width 6 height 6
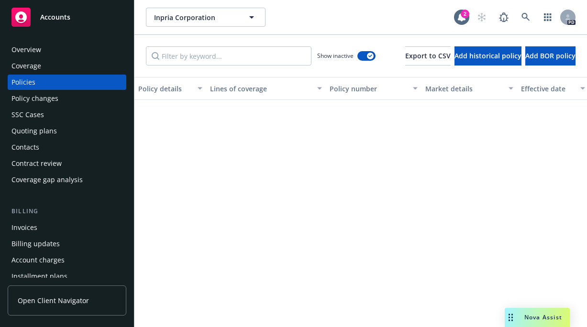
scroll to position [956, 0]
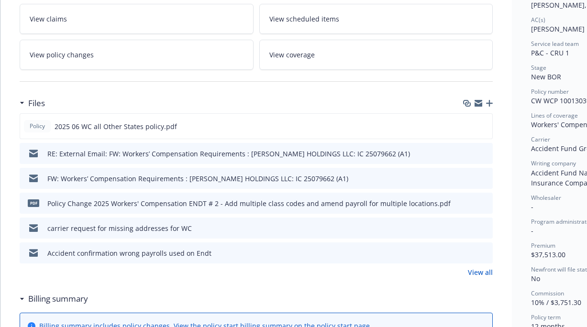
scroll to position [177, 0]
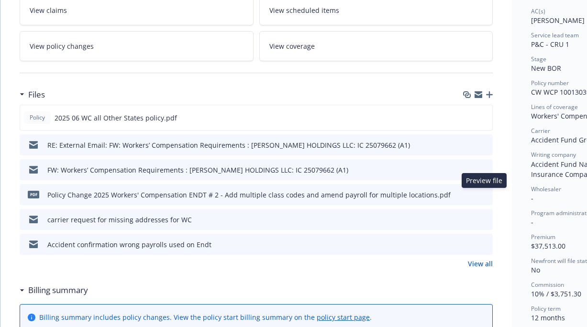
click at [481, 193] on icon "preview file" at bounding box center [483, 194] width 9 height 7
click at [469, 194] on icon "download file" at bounding box center [468, 193] width 6 height 6
